Goal: Check status: Check status

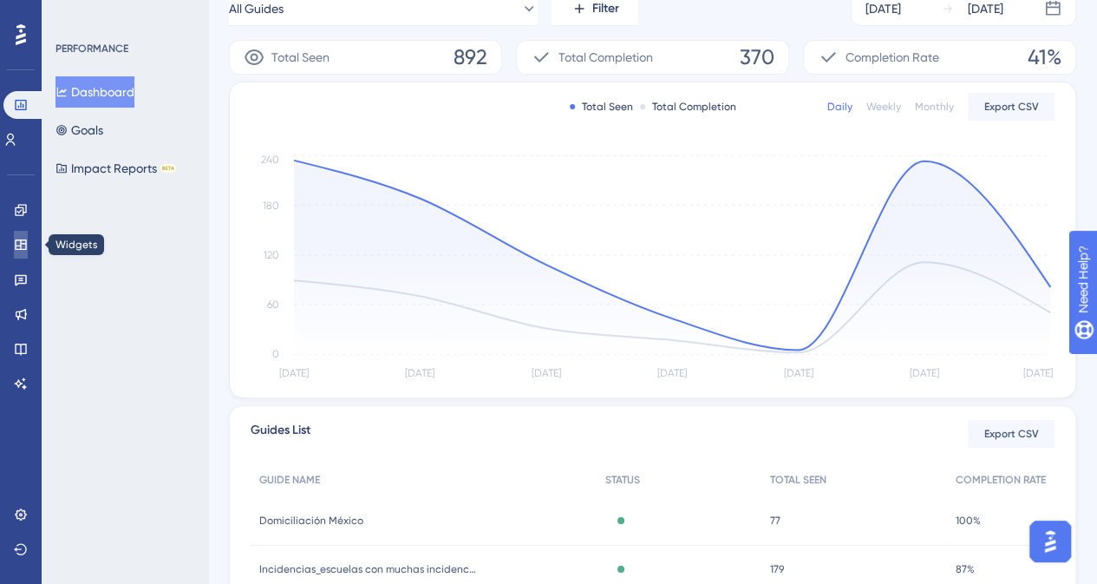
click at [20, 247] on icon at bounding box center [21, 245] width 14 height 14
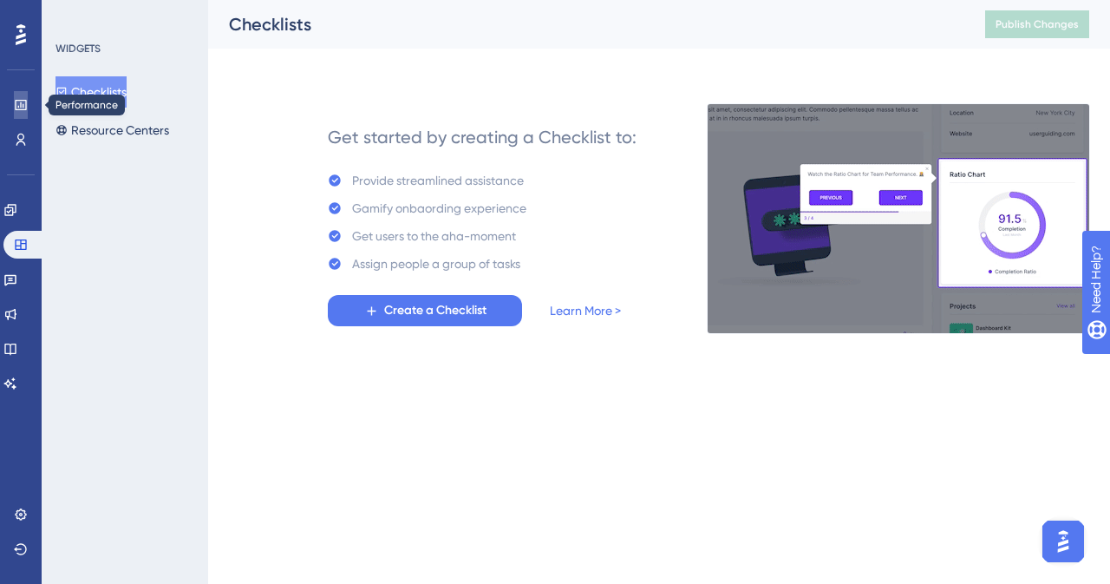
click at [23, 107] on icon at bounding box center [20, 105] width 11 height 10
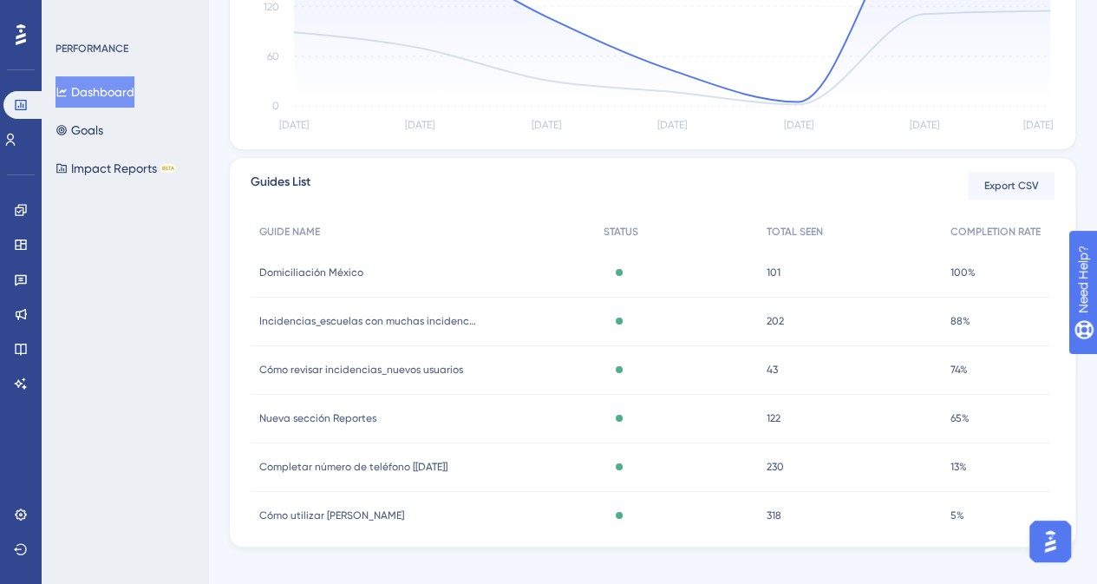
click at [303, 271] on span "Domiciliación México" at bounding box center [311, 272] width 104 height 14
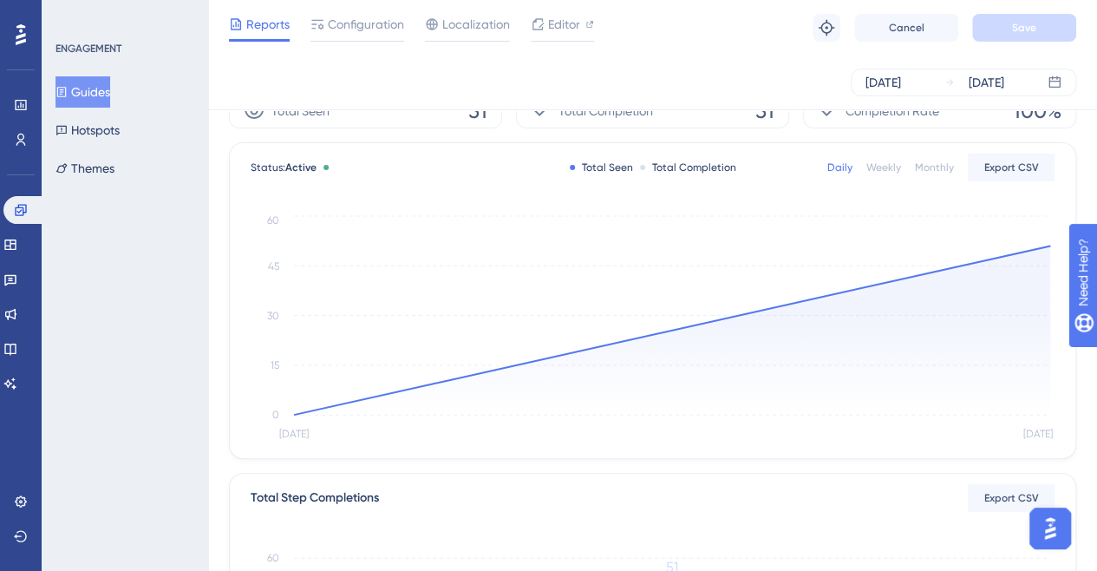
scroll to position [87, 0]
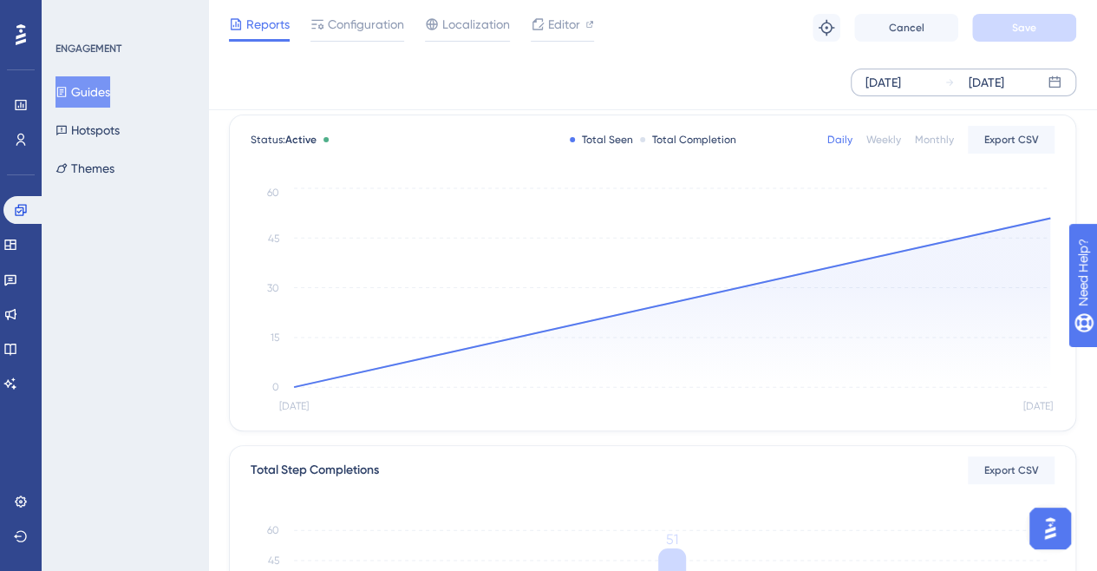
click at [901, 82] on div "[DATE]" at bounding box center [884, 82] width 36 height 21
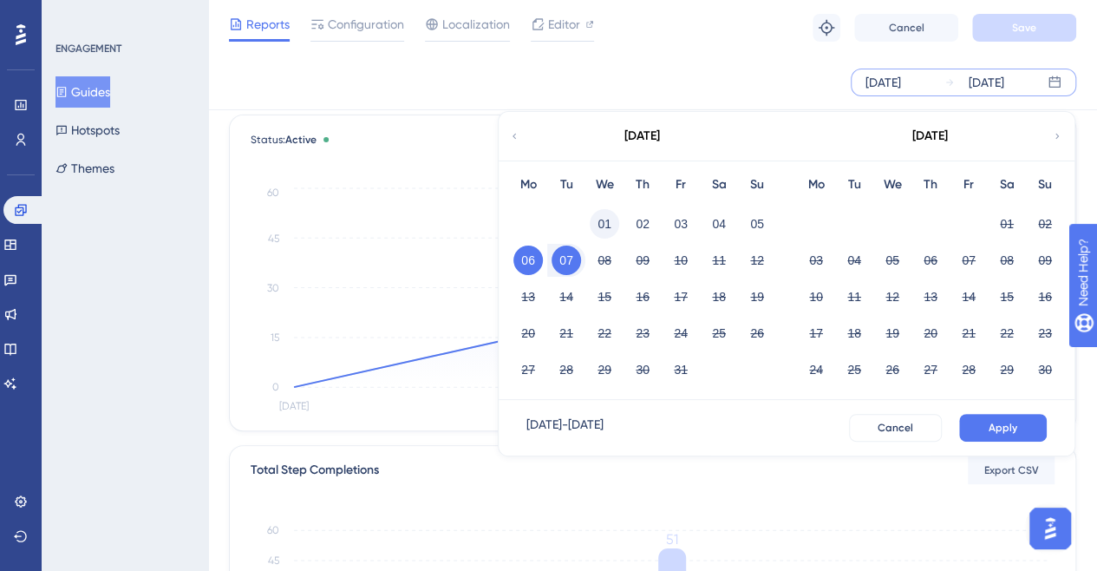
click at [605, 221] on button "01" at bounding box center [604, 223] width 29 height 29
click at [573, 263] on button "07" at bounding box center [566, 259] width 29 height 29
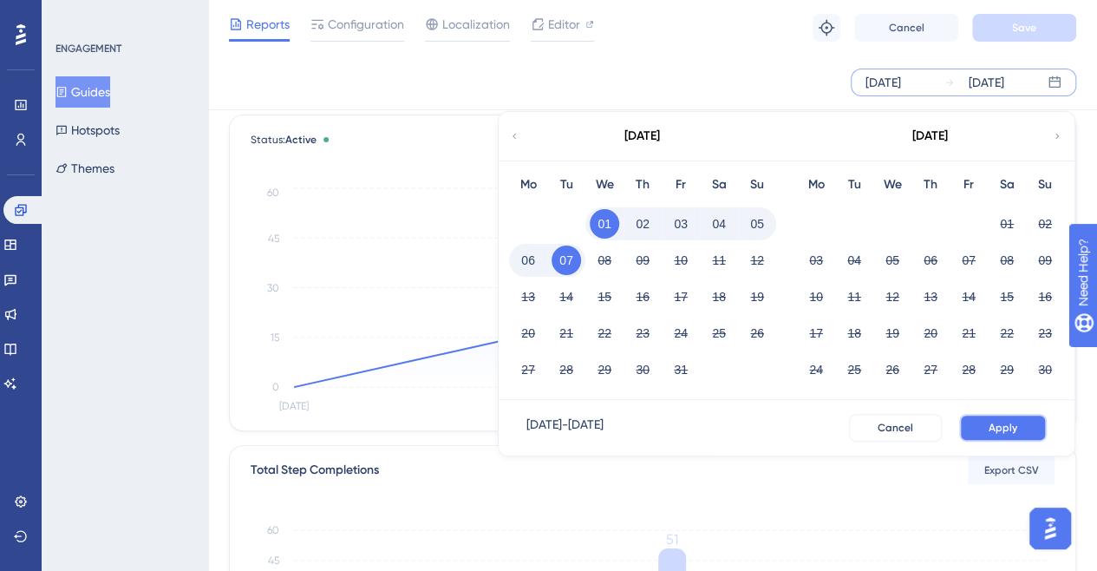
click at [1022, 426] on button "Apply" at bounding box center [1003, 428] width 88 height 28
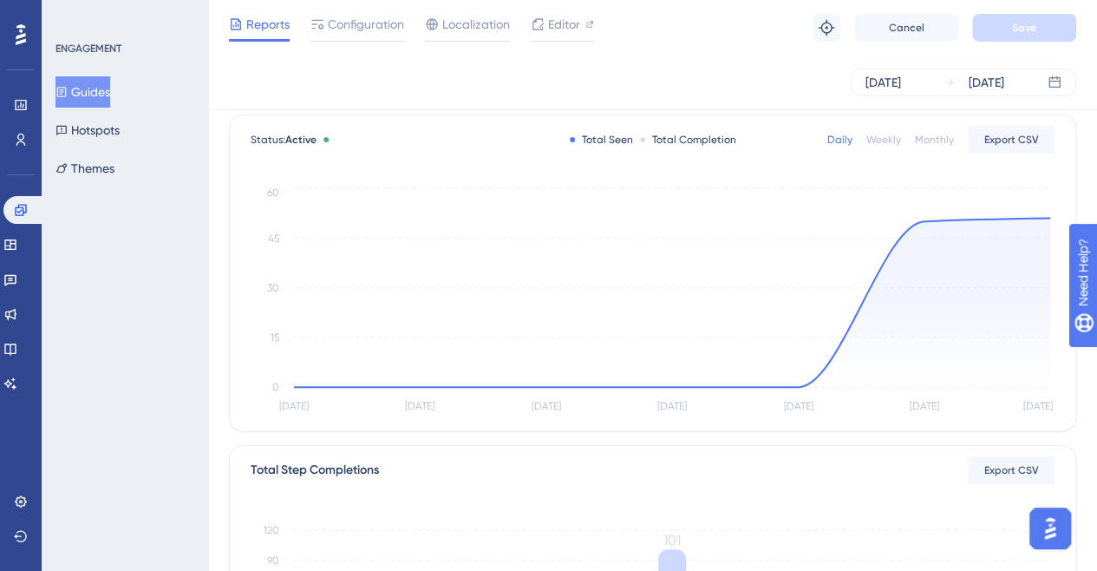
click at [90, 94] on button "Guides" at bounding box center [83, 91] width 55 height 31
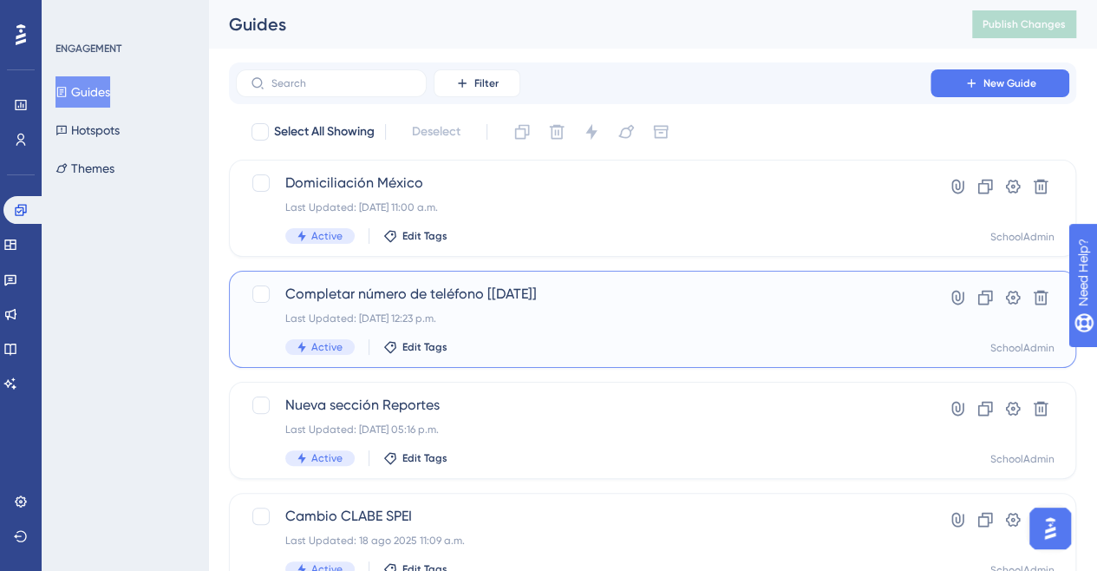
click at [376, 298] on span "Completar número de teléfono [[DATE]]" at bounding box center [583, 294] width 596 height 21
